Goal: Information Seeking & Learning: Learn about a topic

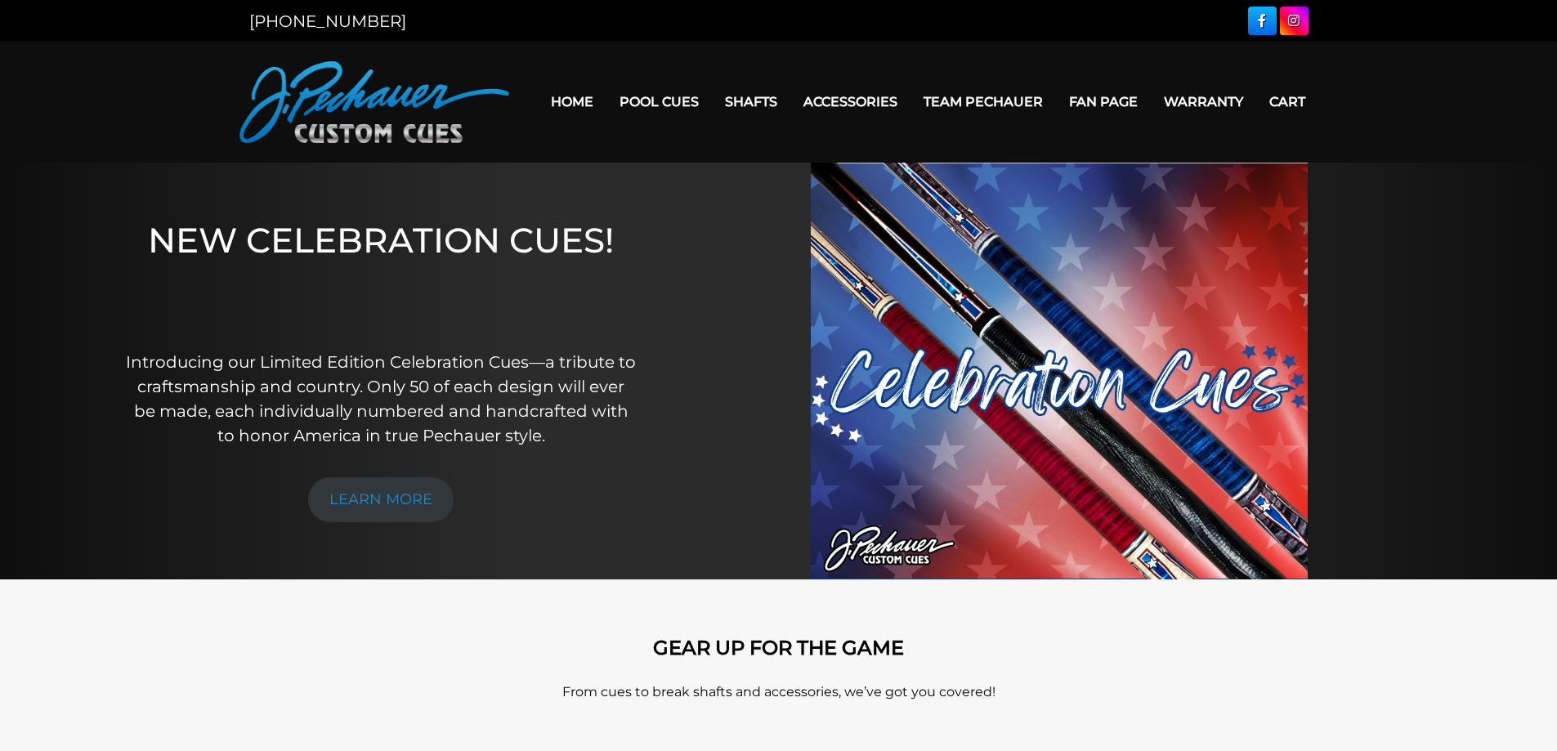
click at [1012, 101] on link "Team Pechauer" at bounding box center [984, 102] width 146 height 42
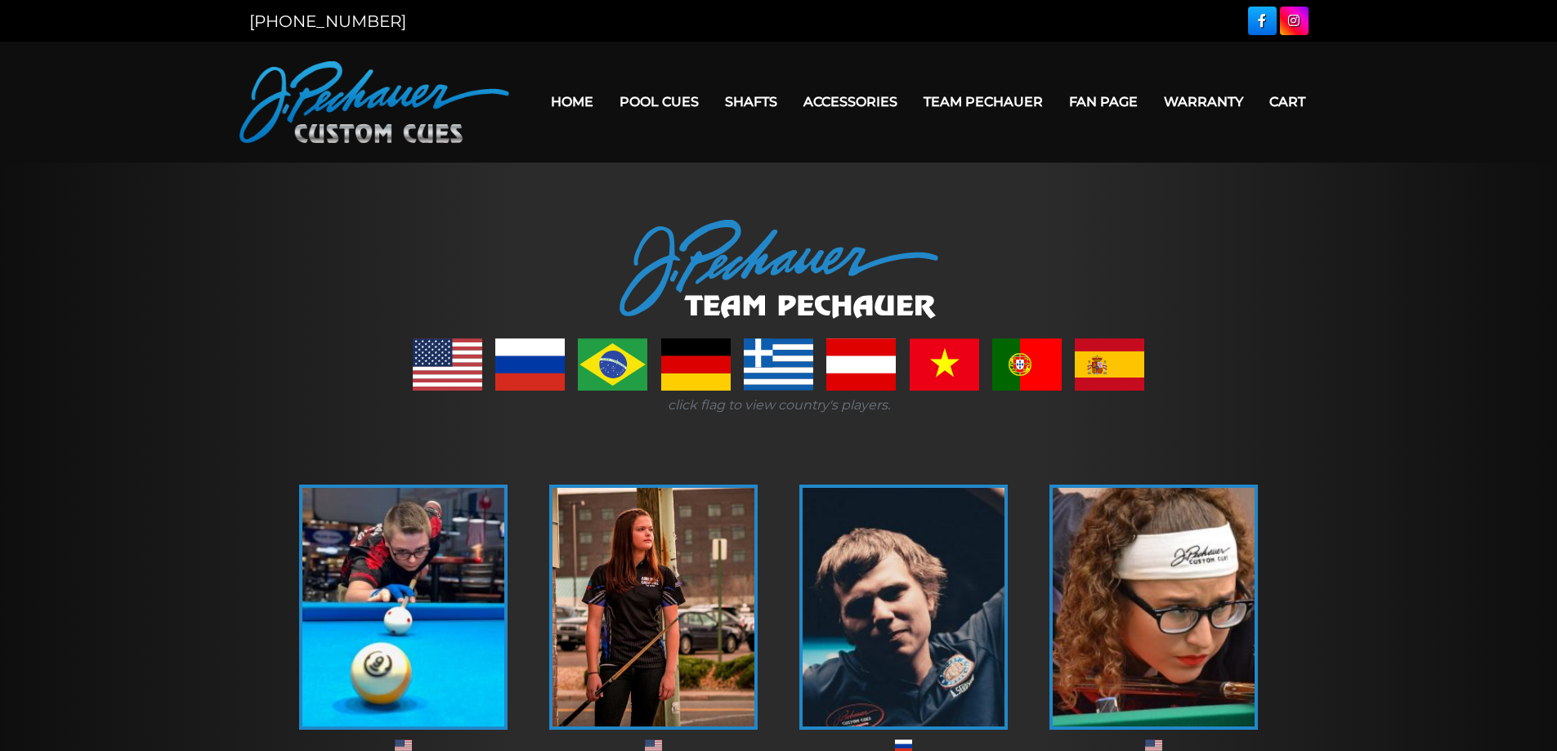
click at [431, 361] on link at bounding box center [447, 364] width 69 height 52
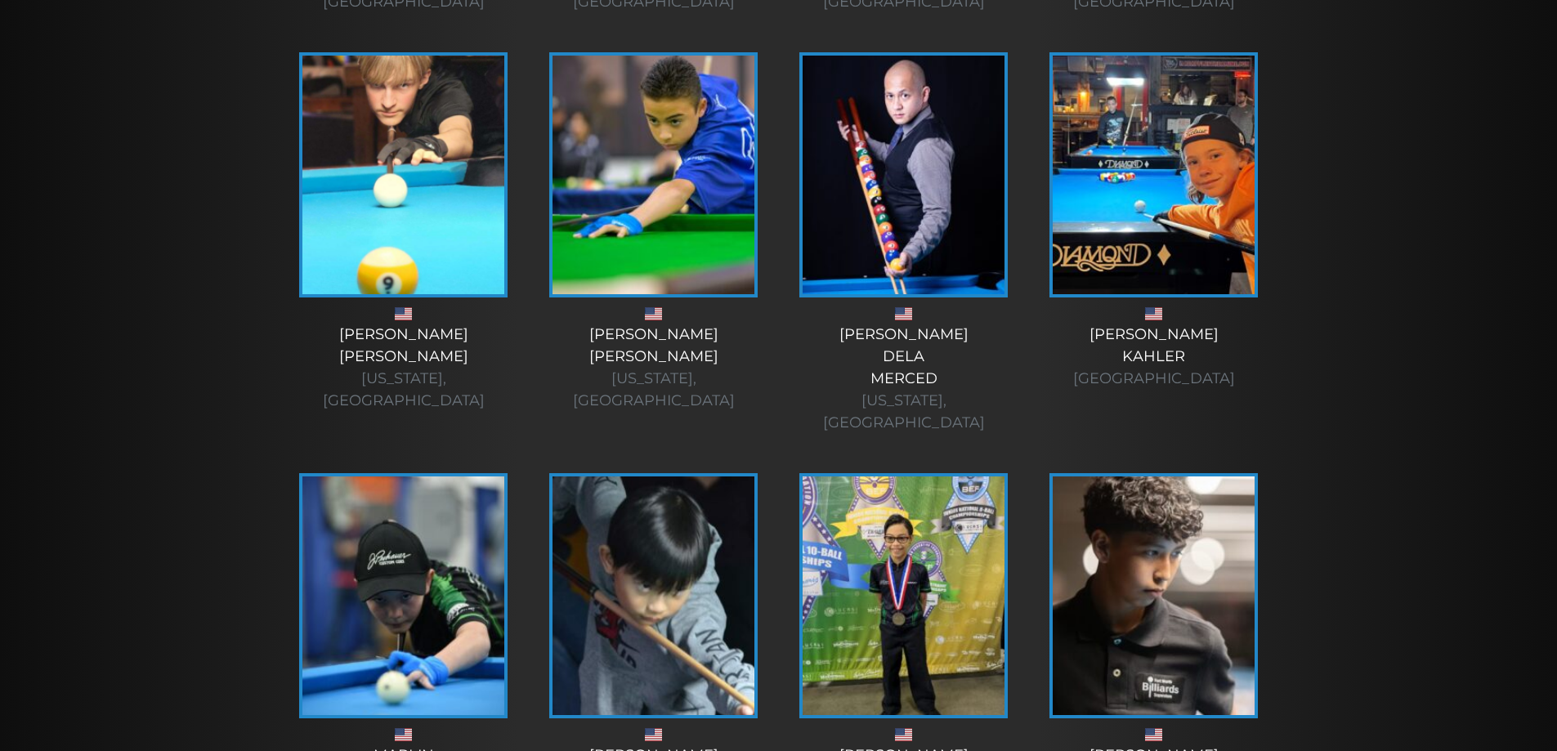
scroll to position [2873, 0]
